Goal: Find specific page/section: Find specific page/section

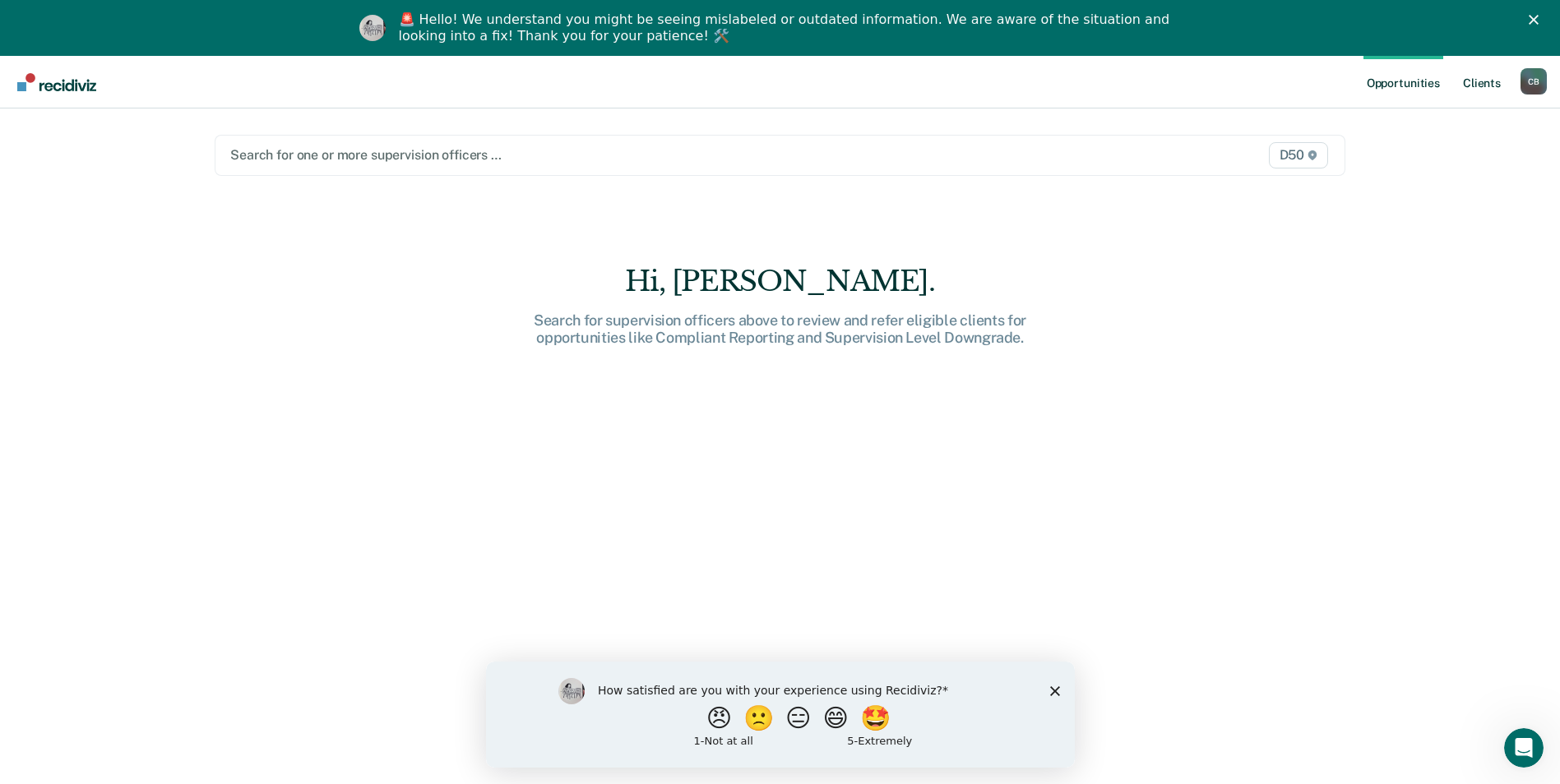
click at [1506, 90] on ul "Opportunities Client s" at bounding box center [1442, 82] width 157 height 53
click at [1495, 87] on link "Client s" at bounding box center [1482, 82] width 45 height 53
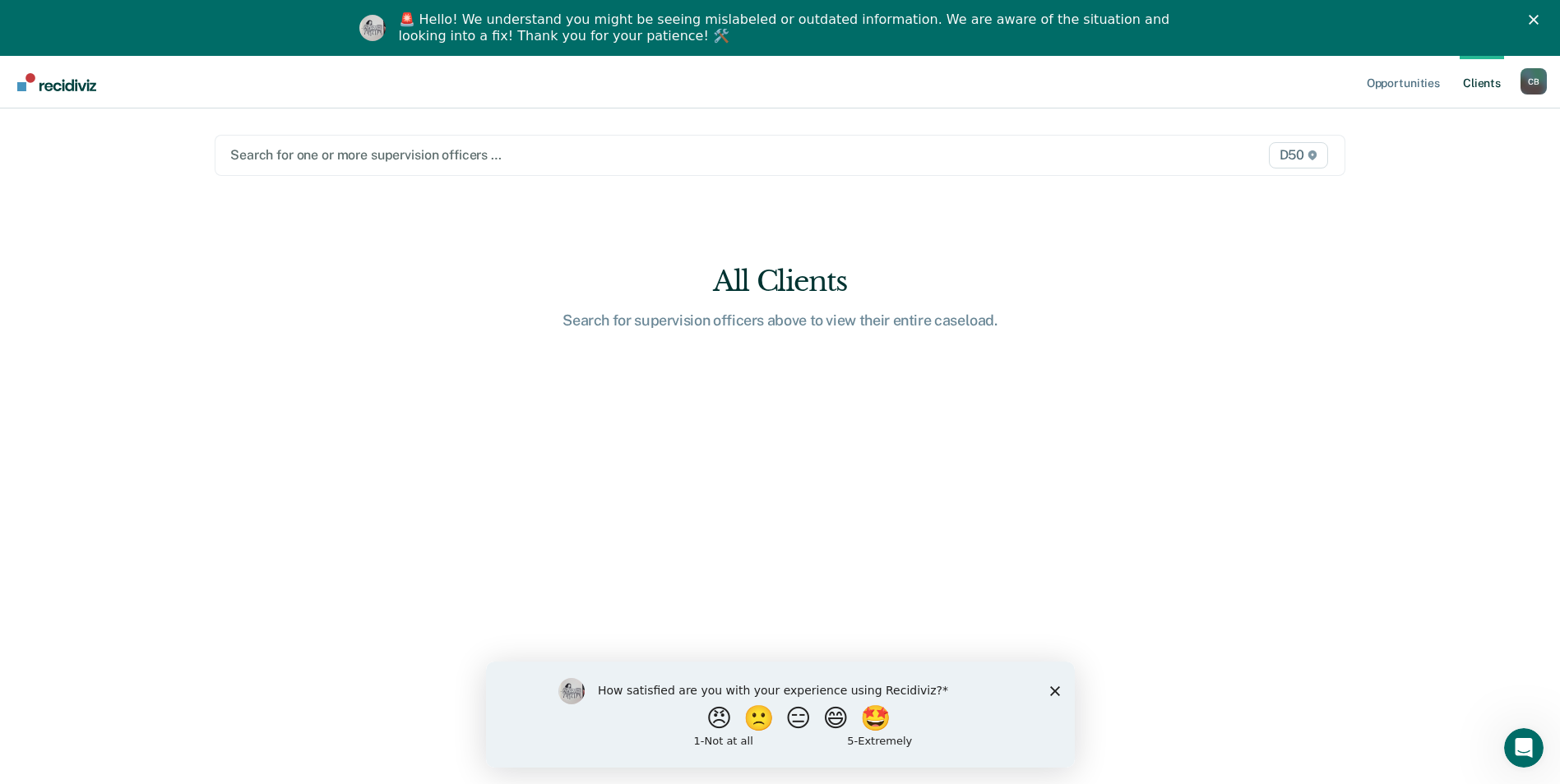
click at [809, 161] on div at bounding box center [615, 154] width 769 height 19
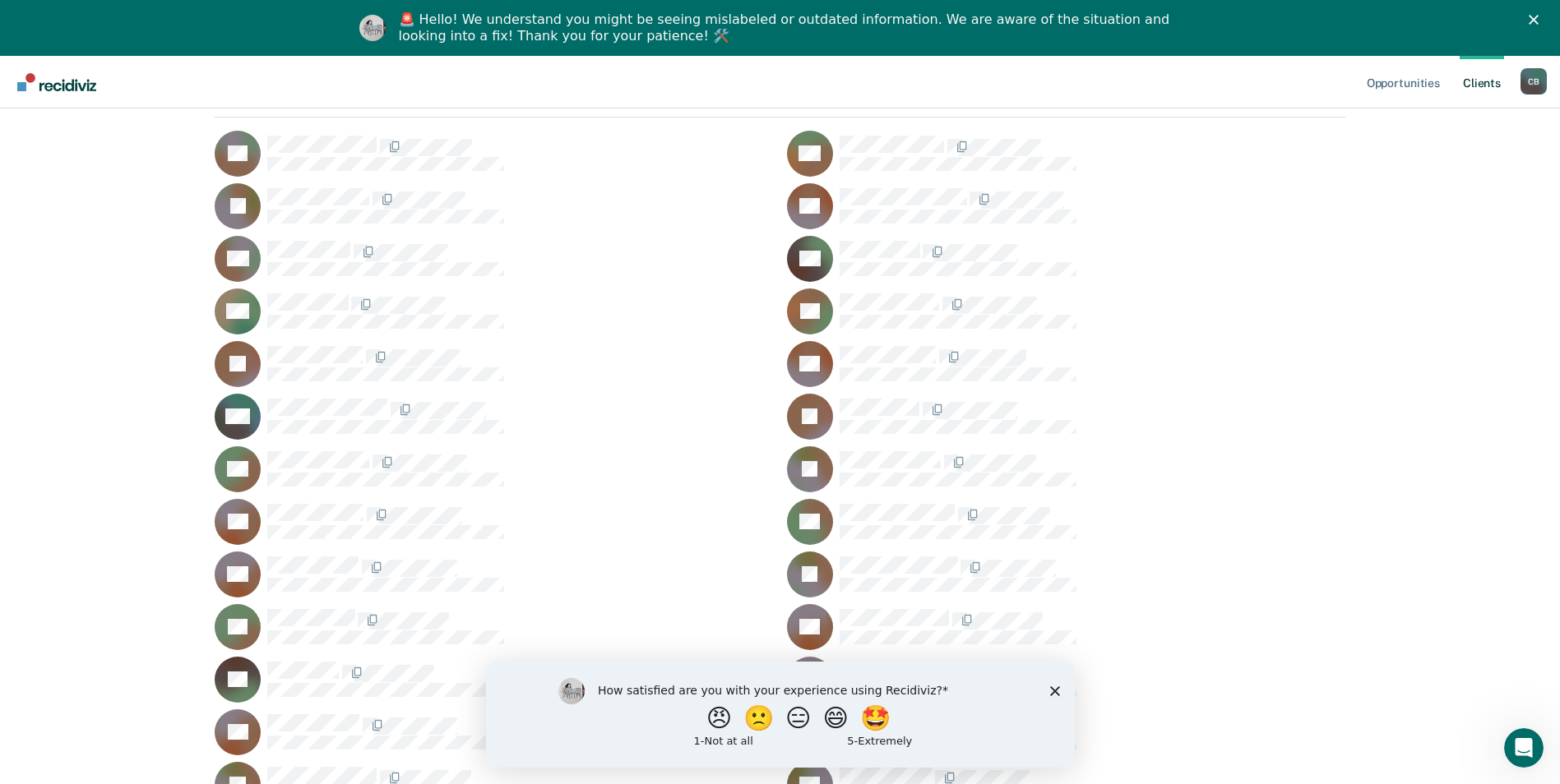
scroll to position [246, 0]
